Goal: Find specific page/section: Find specific page/section

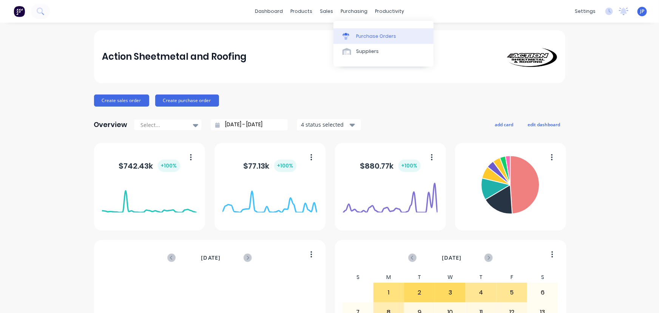
click at [358, 37] on div "Purchase Orders" at bounding box center [376, 36] width 40 height 7
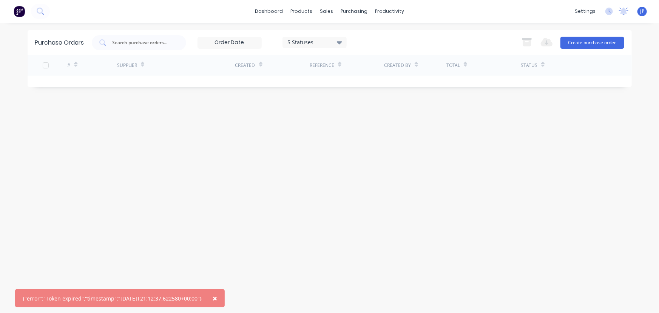
click at [217, 301] on span "×" at bounding box center [215, 298] width 5 height 11
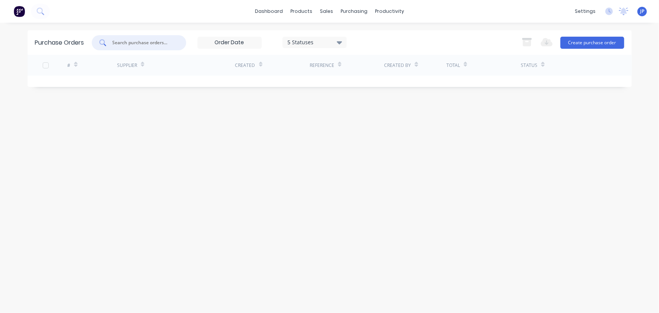
click at [144, 43] on input "text" at bounding box center [143, 43] width 63 height 8
click at [360, 33] on div "Purchase Orders" at bounding box center [379, 36] width 40 height 7
click at [161, 42] on input "text" at bounding box center [143, 43] width 63 height 8
type input "10280"
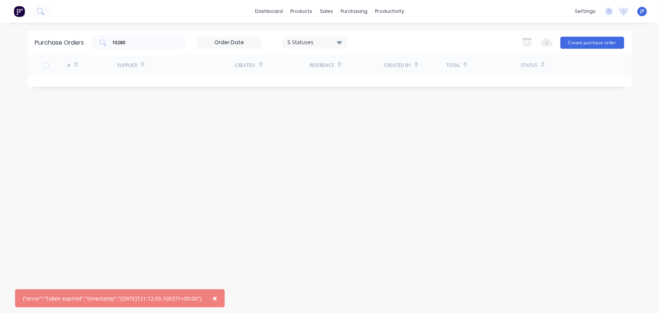
click at [217, 297] on span "×" at bounding box center [215, 298] width 5 height 11
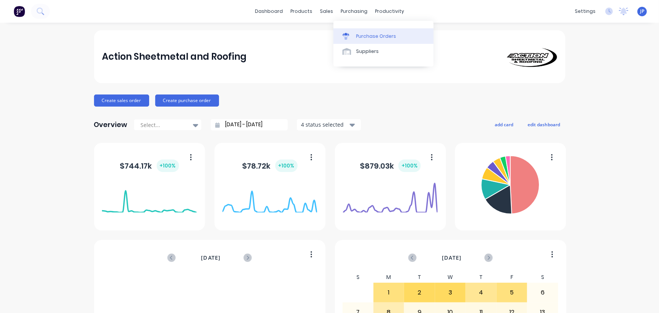
click at [368, 37] on div "Purchase Orders" at bounding box center [376, 36] width 40 height 7
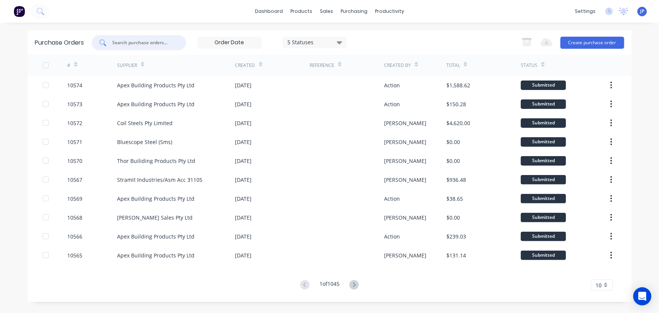
click at [128, 43] on input "text" at bounding box center [143, 43] width 63 height 8
type input "10280"
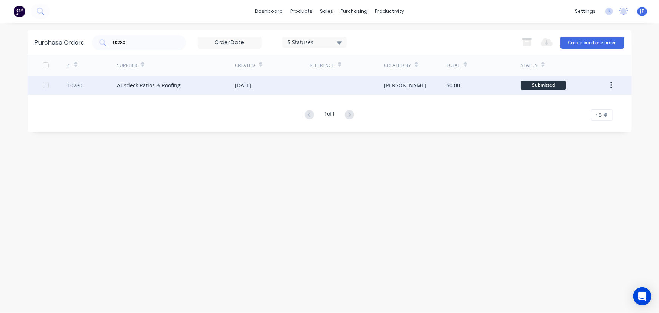
click at [136, 83] on div "Ausdeck Patios & Roofing" at bounding box center [148, 85] width 63 height 8
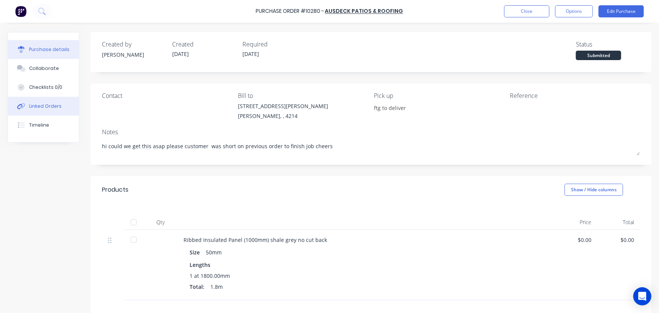
click at [50, 106] on div "Linked Orders" at bounding box center [45, 106] width 32 height 7
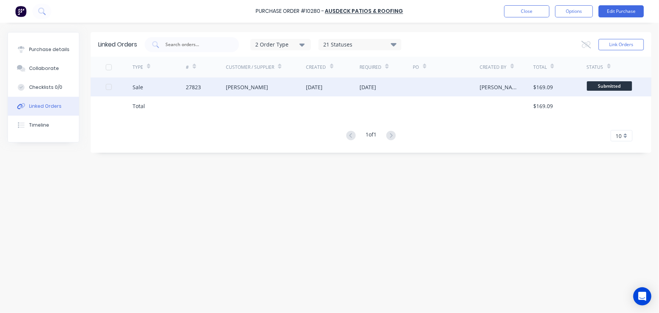
click at [196, 85] on div "27823" at bounding box center [193, 87] width 15 height 8
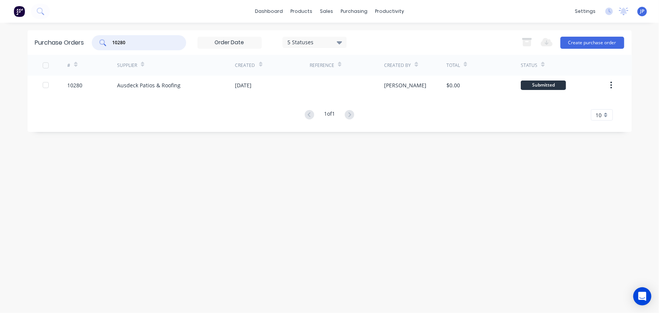
drag, startPoint x: 132, startPoint y: 44, endPoint x: 110, endPoint y: 43, distance: 21.9
click at [110, 43] on div "10280" at bounding box center [139, 42] width 94 height 15
type input "8619"
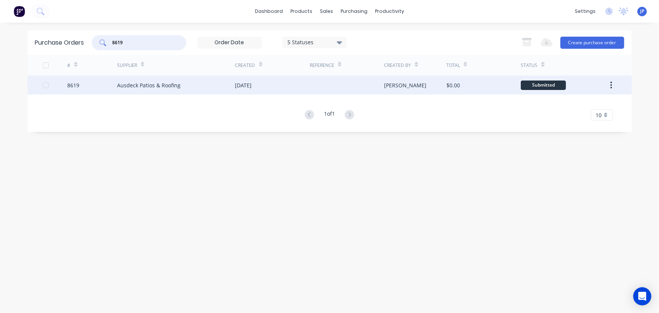
click at [129, 83] on div "Ausdeck Patios & Roofing" at bounding box center [148, 85] width 63 height 8
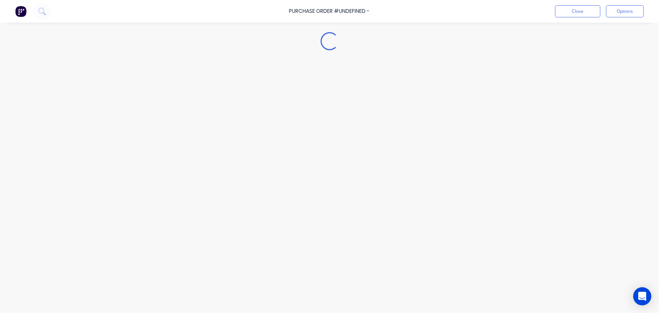
type textarea "x"
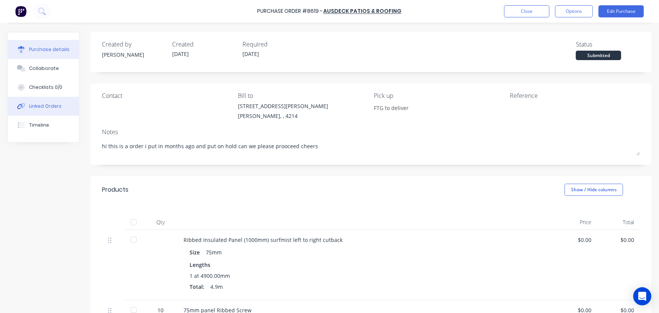
click at [54, 108] on div "Linked Orders" at bounding box center [45, 106] width 32 height 7
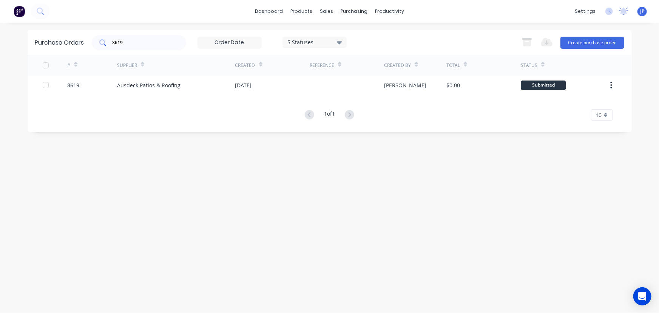
drag, startPoint x: 128, startPoint y: 38, endPoint x: 103, endPoint y: 45, distance: 26.3
click at [103, 45] on div "8619" at bounding box center [139, 42] width 94 height 15
drag, startPoint x: 128, startPoint y: 41, endPoint x: 102, endPoint y: 45, distance: 26.7
click at [102, 45] on div "8619" at bounding box center [139, 42] width 94 height 15
click at [130, 45] on input "10257" at bounding box center [143, 43] width 63 height 8
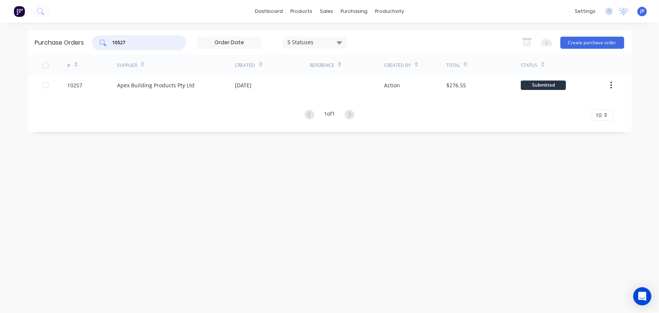
type input "10527"
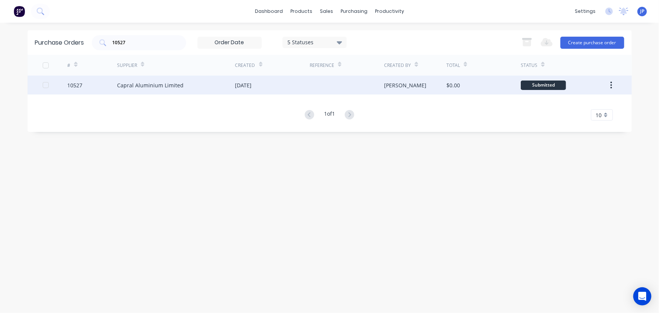
click at [141, 83] on div "Capral Aluminium Limited" at bounding box center [150, 85] width 66 height 8
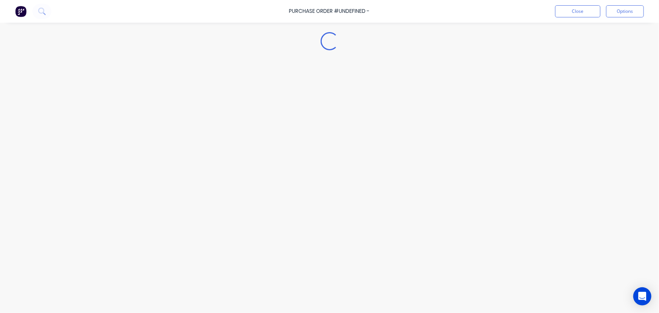
type textarea "x"
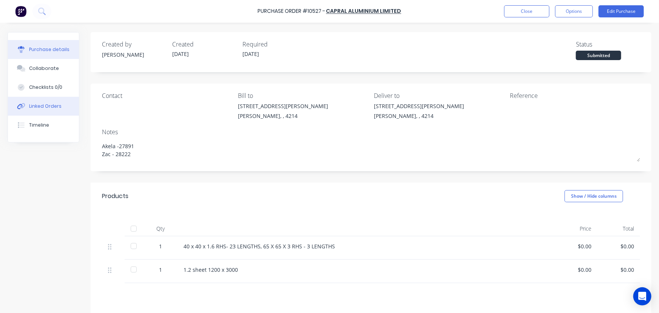
click at [53, 108] on div "Linked Orders" at bounding box center [45, 106] width 32 height 7
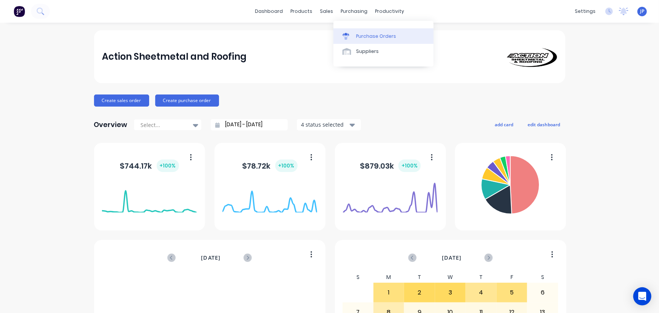
click at [360, 37] on div "Purchase Orders" at bounding box center [376, 36] width 40 height 7
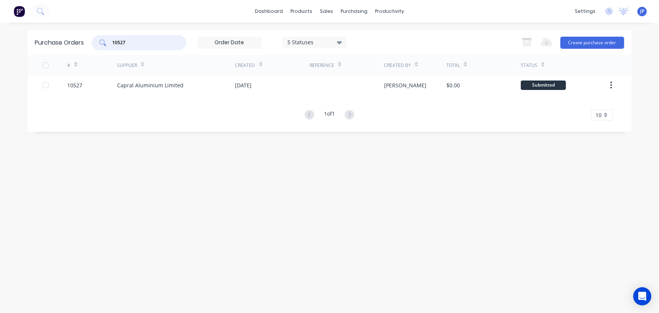
drag, startPoint x: 128, startPoint y: 43, endPoint x: 110, endPoint y: 43, distance: 18.1
click at [110, 43] on div "10527" at bounding box center [139, 42] width 94 height 15
type input "10568"
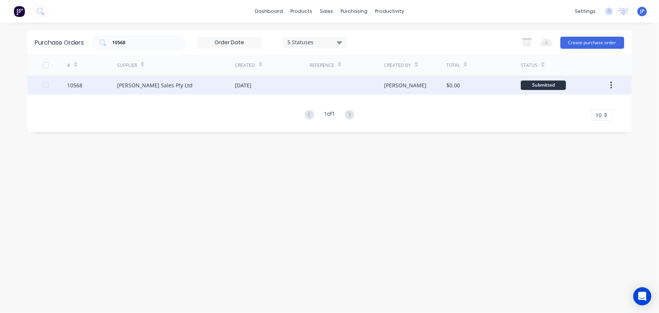
click at [125, 85] on div "[PERSON_NAME] Sales Pty Ltd" at bounding box center [155, 85] width 76 height 8
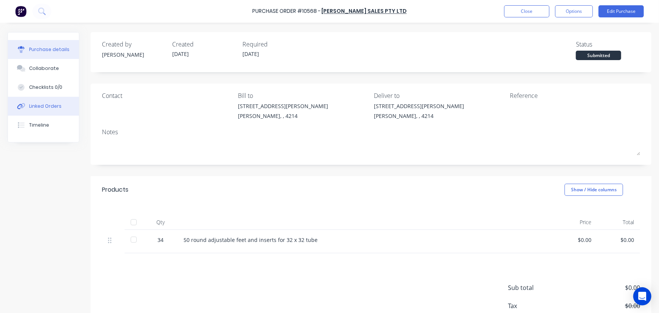
click at [52, 107] on div "Linked Orders" at bounding box center [45, 106] width 32 height 7
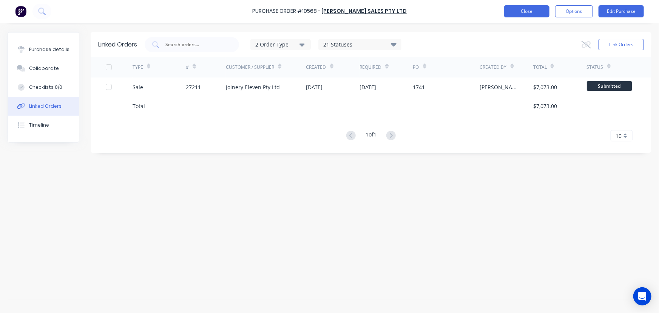
click at [521, 11] on button "Close" at bounding box center [526, 11] width 45 height 12
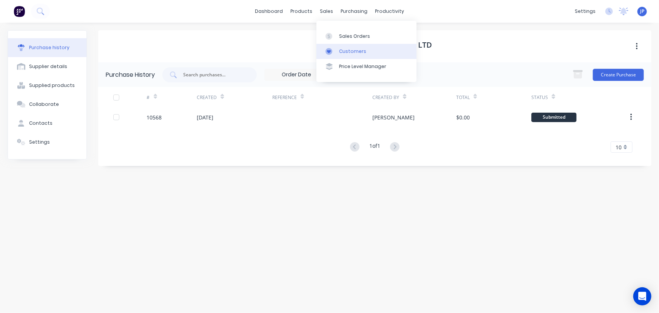
click at [344, 48] on div "Customers" at bounding box center [352, 51] width 27 height 7
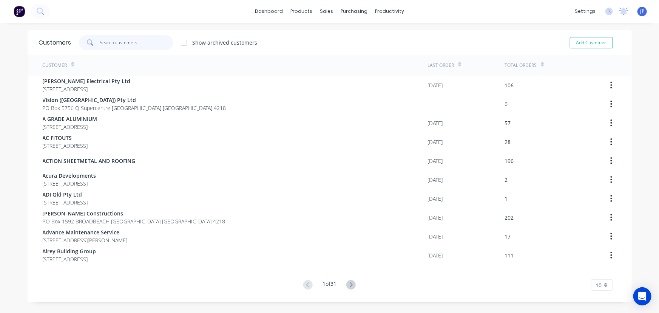
click at [124, 43] on input "text" at bounding box center [137, 42] width 74 height 15
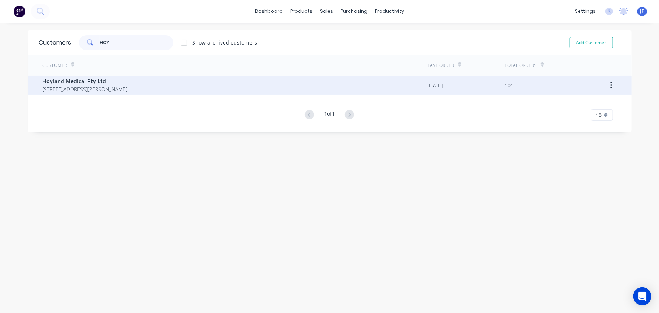
type input "HOY"
click at [90, 80] on span "Hoyland Medical Pty Ltd" at bounding box center [85, 81] width 85 height 8
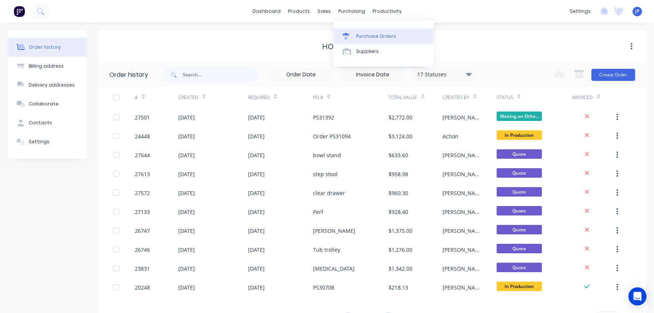
click at [358, 35] on div "Purchase Orders" at bounding box center [376, 36] width 40 height 7
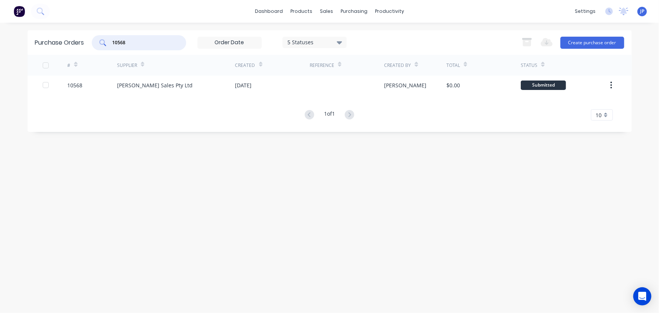
drag, startPoint x: 140, startPoint y: 44, endPoint x: 114, endPoint y: 46, distance: 25.8
click at [114, 46] on input "10568" at bounding box center [143, 43] width 63 height 8
type input "8619"
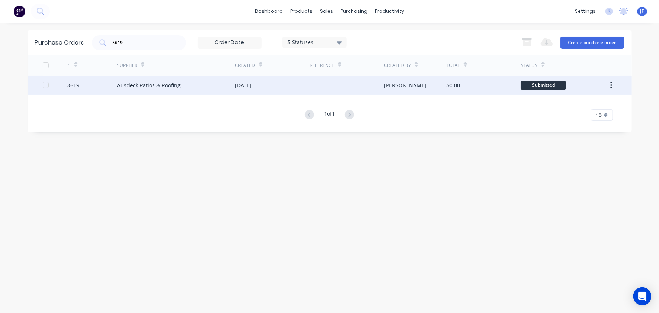
click at [142, 87] on div "Ausdeck Patios & Roofing" at bounding box center [148, 85] width 63 height 8
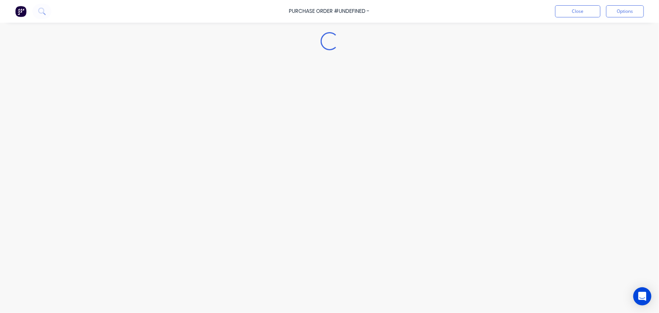
type textarea "x"
